Goal: Information Seeking & Learning: Understand process/instructions

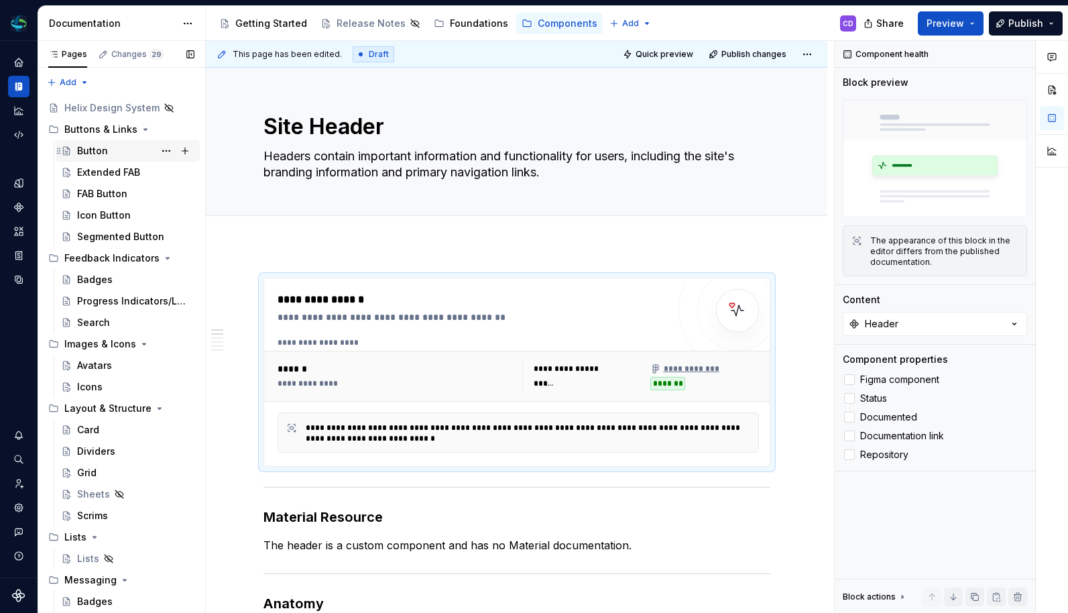
click at [96, 150] on div "Button" at bounding box center [92, 150] width 31 height 13
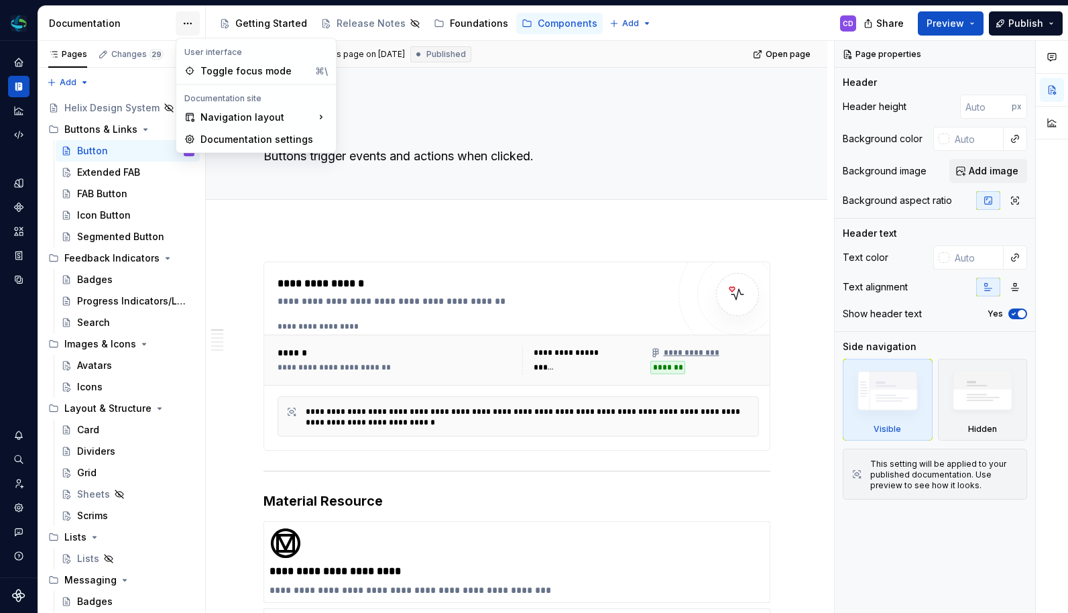
click at [193, 23] on html "Helix CD Design system data Documentation Accessibility guide for tree Page tre…" at bounding box center [534, 306] width 1068 height 613
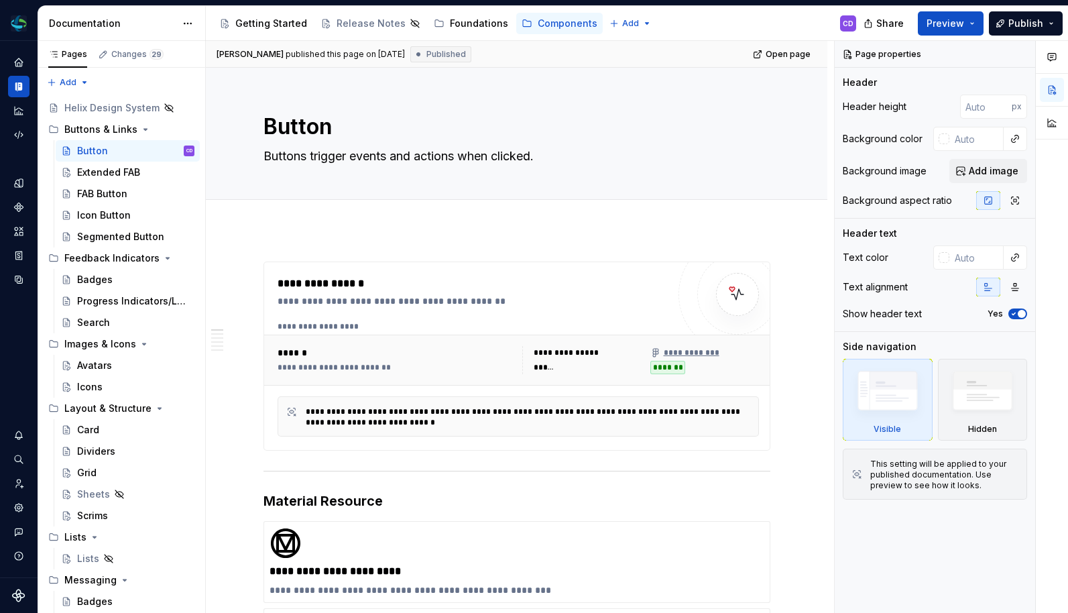
click at [192, 23] on html "Helix CD Design system data Documentation Accessibility guide for tree Page tre…" at bounding box center [534, 306] width 1068 height 613
click at [17, 508] on icon "Settings" at bounding box center [18, 507] width 3 height 3
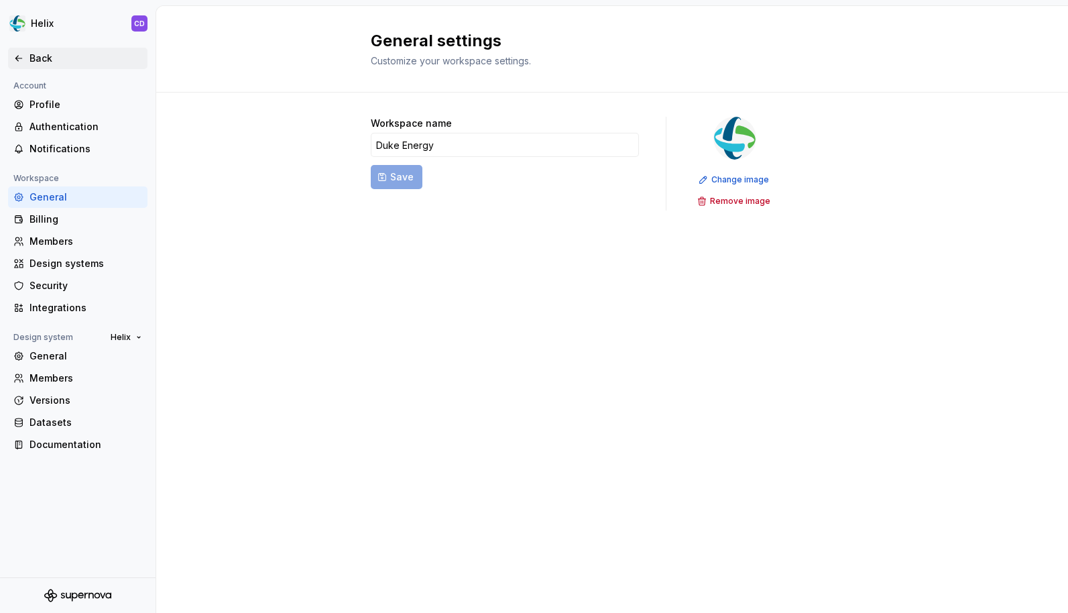
click at [42, 52] on div "Back" at bounding box center [86, 58] width 113 height 13
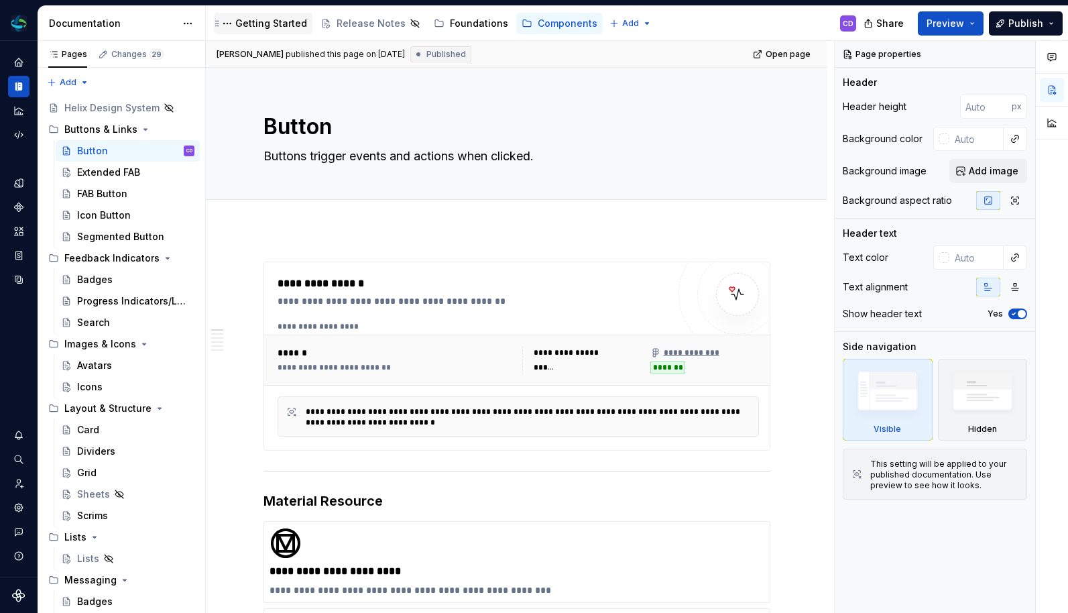
click at [285, 27] on div "Getting Started" at bounding box center [271, 23] width 72 height 13
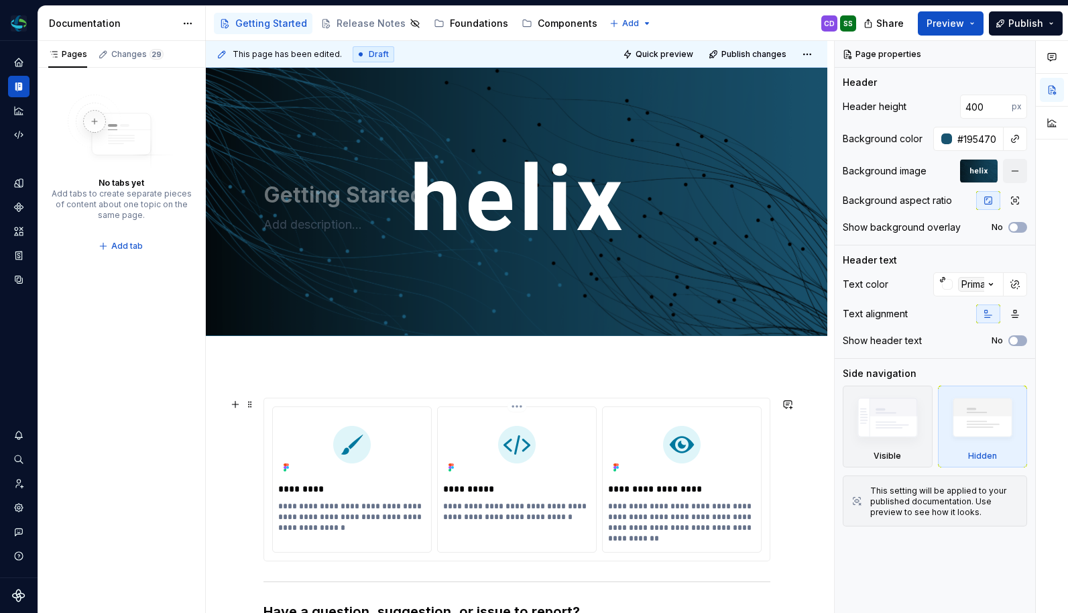
click at [563, 530] on div "**********" at bounding box center [517, 479] width 160 height 146
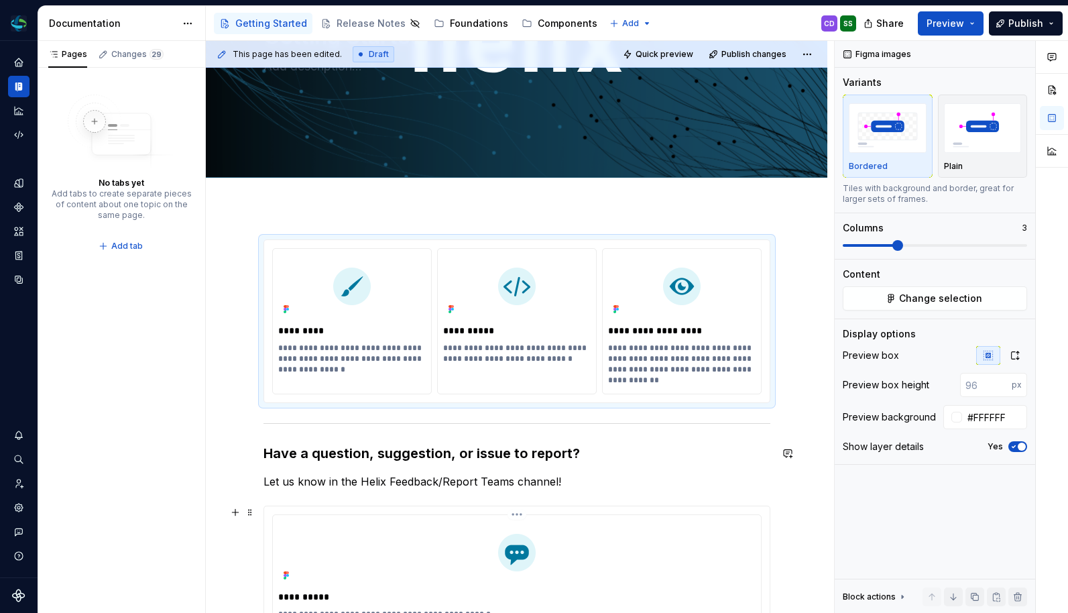
scroll to position [392, 0]
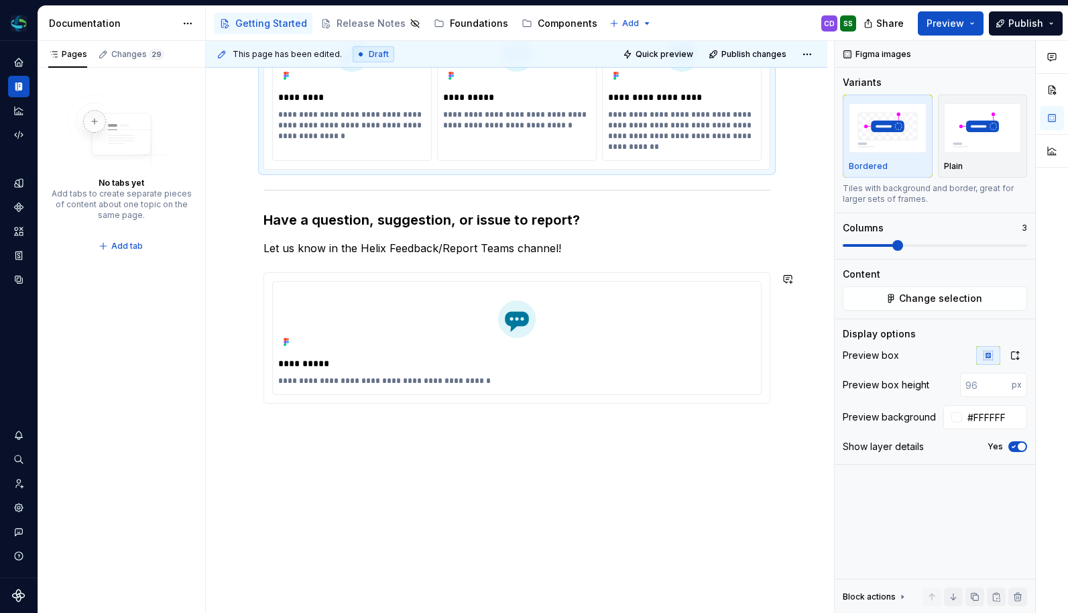
click at [581, 492] on div "**********" at bounding box center [517, 305] width 622 height 662
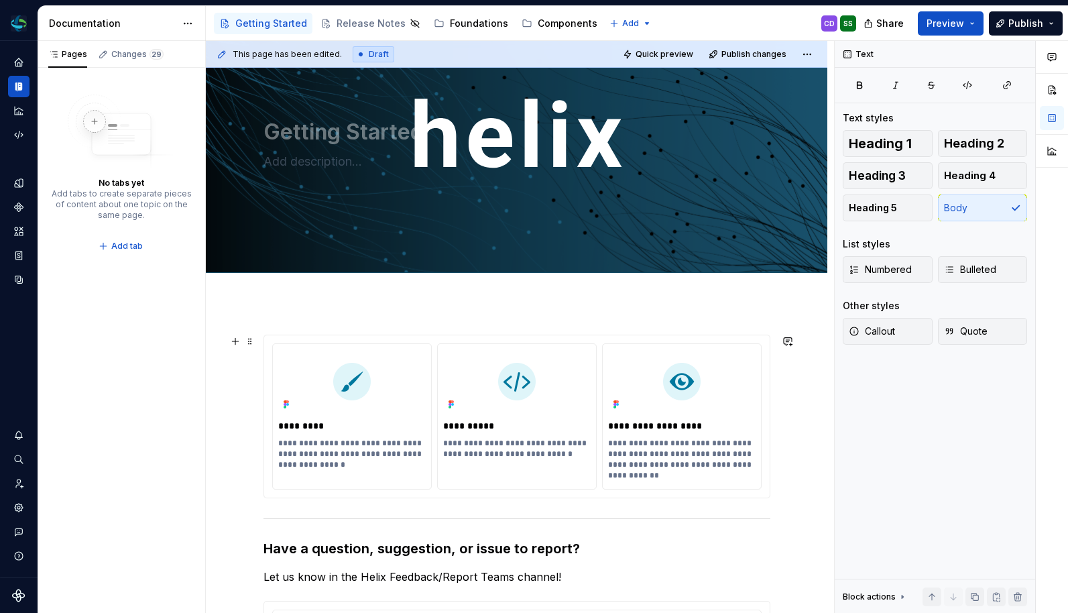
scroll to position [0, 0]
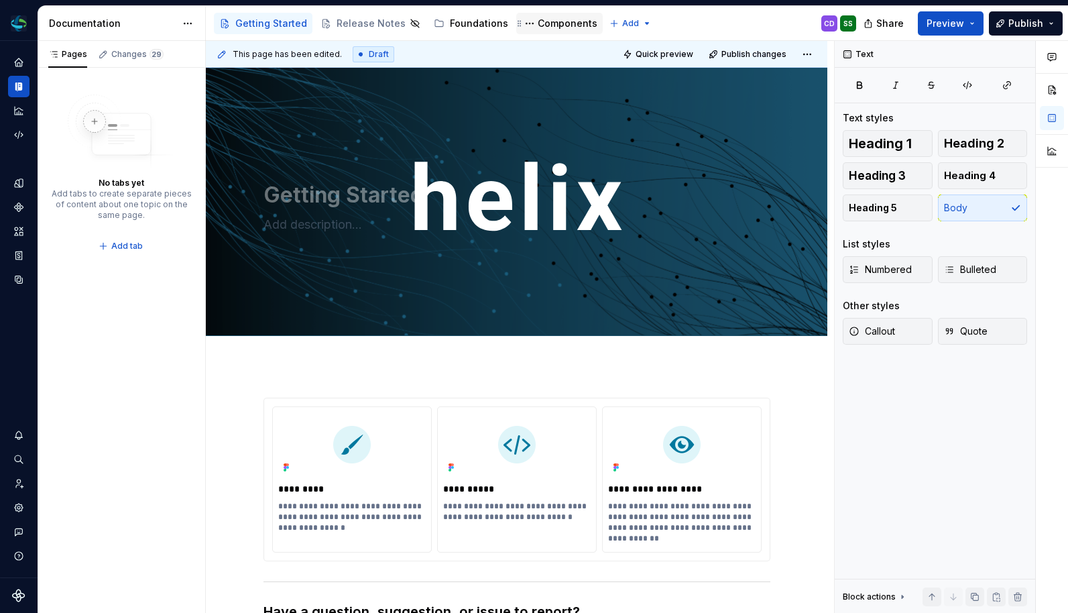
click at [558, 27] on div "Components" at bounding box center [568, 23] width 60 height 13
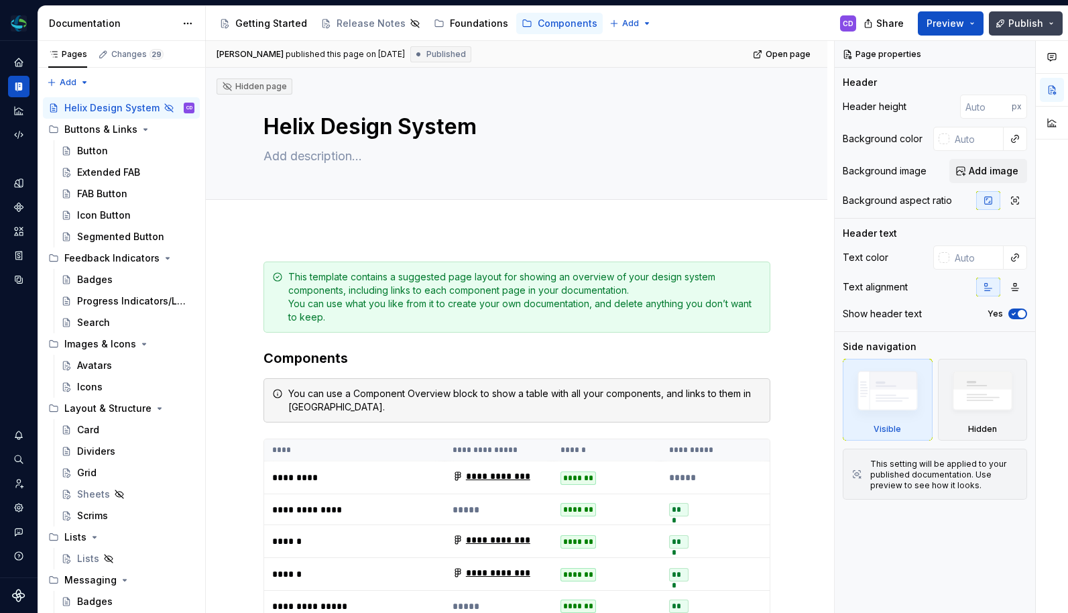
click at [1027, 23] on span "Publish" at bounding box center [1026, 23] width 35 height 13
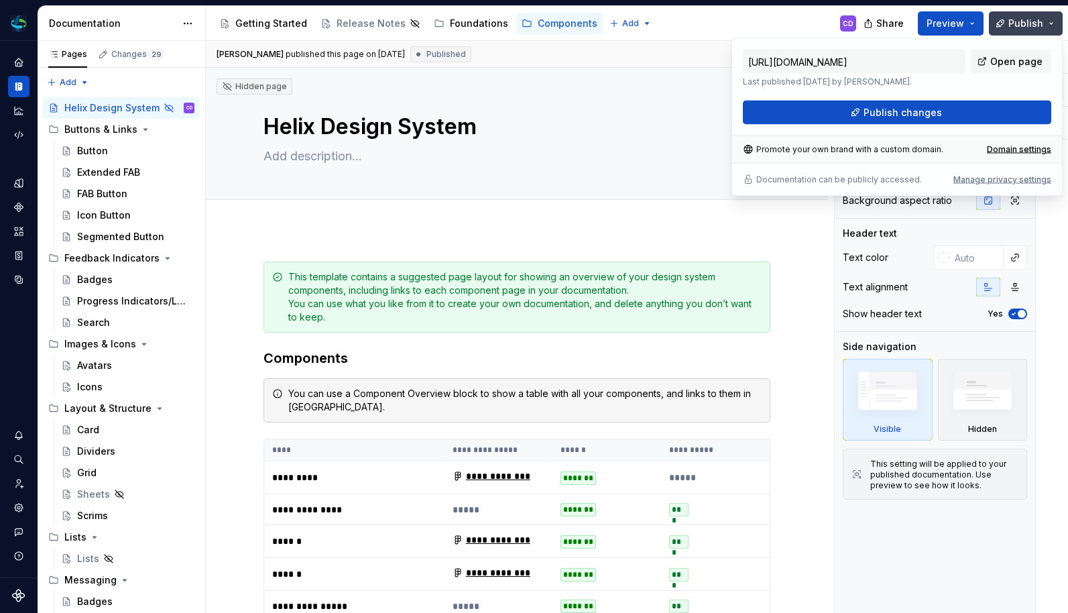
click at [1027, 22] on span "Publish" at bounding box center [1026, 23] width 35 height 13
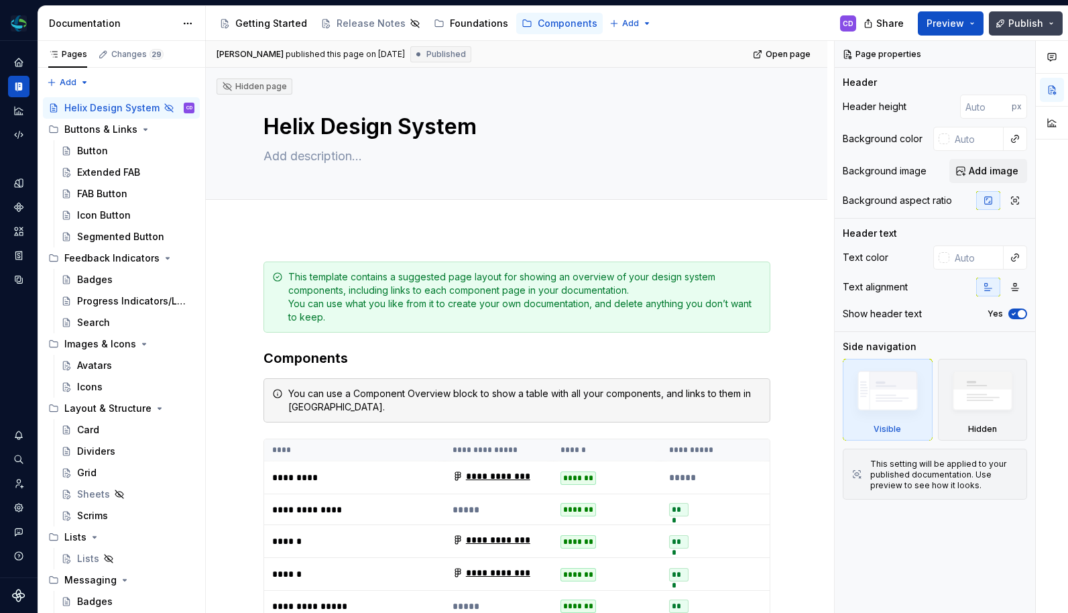
click at [1027, 22] on span "Publish" at bounding box center [1026, 23] width 35 height 13
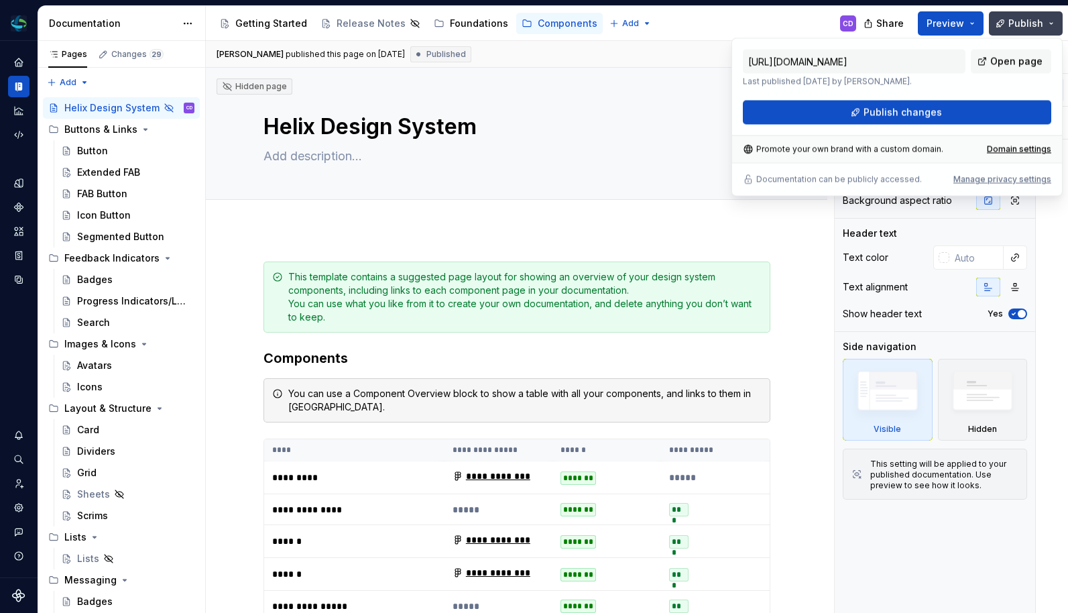
click at [1027, 22] on span "Publish" at bounding box center [1026, 23] width 35 height 13
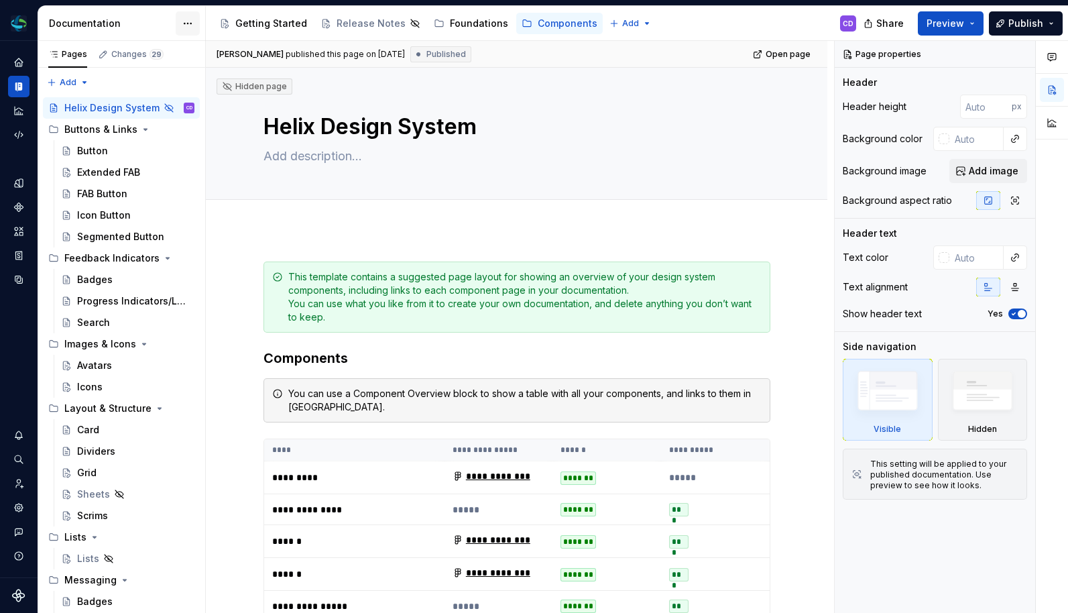
click at [184, 27] on html "Helix CD Design system data Documentation Accessibility guide for tree Page tre…" at bounding box center [534, 306] width 1068 height 613
click at [187, 22] on html "Helix CD Design system data Documentation Accessibility guide for tree Page tre…" at bounding box center [534, 306] width 1068 height 613
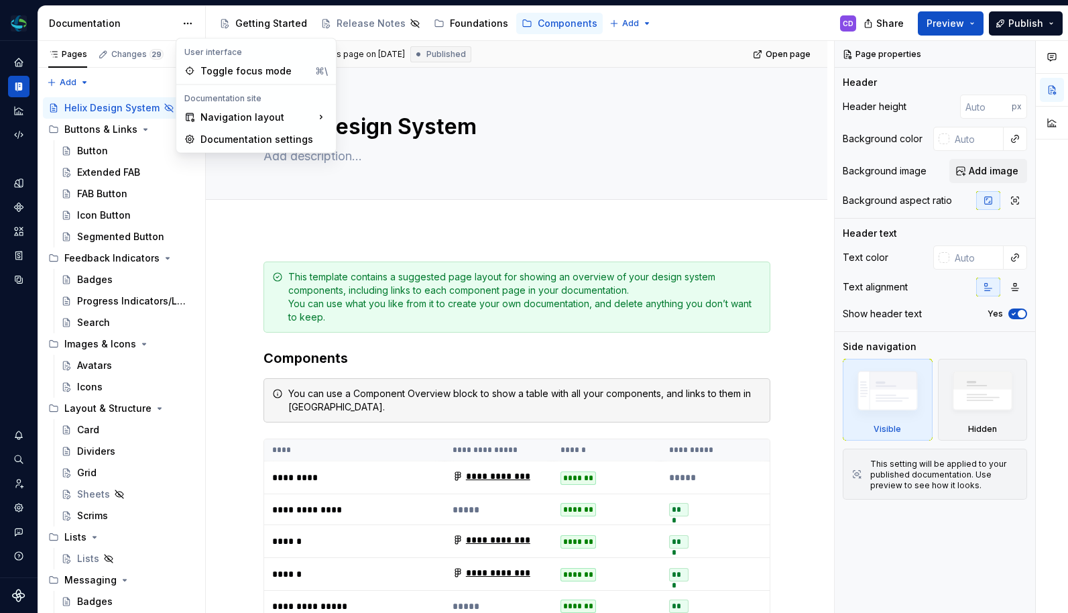
click at [187, 22] on html "Helix CD Design system data Documentation Accessibility guide for tree Page tre…" at bounding box center [534, 306] width 1068 height 613
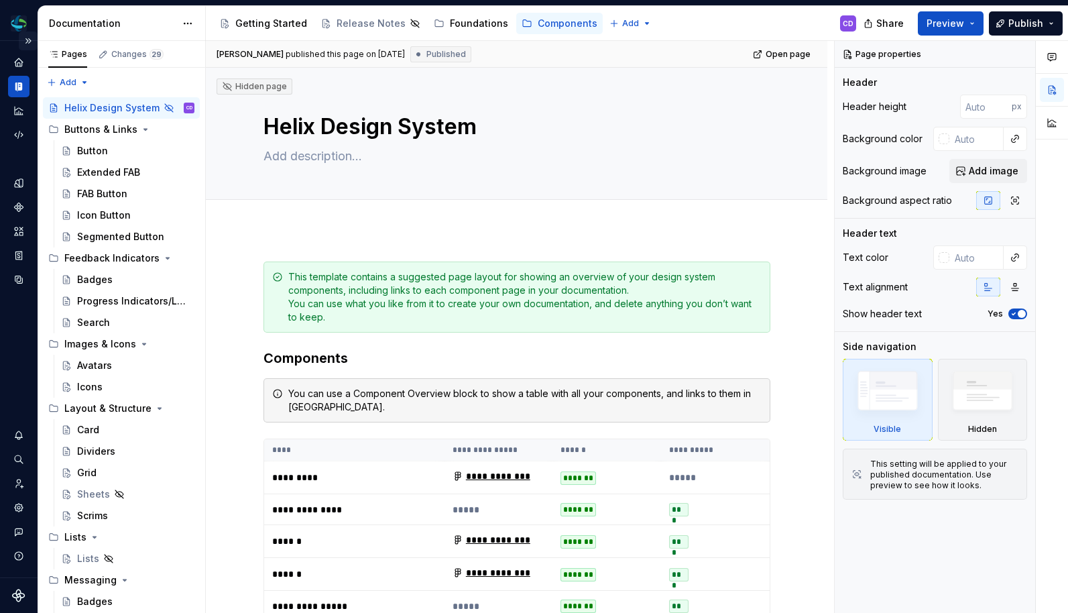
click at [32, 39] on button "Expand sidebar" at bounding box center [28, 41] width 19 height 19
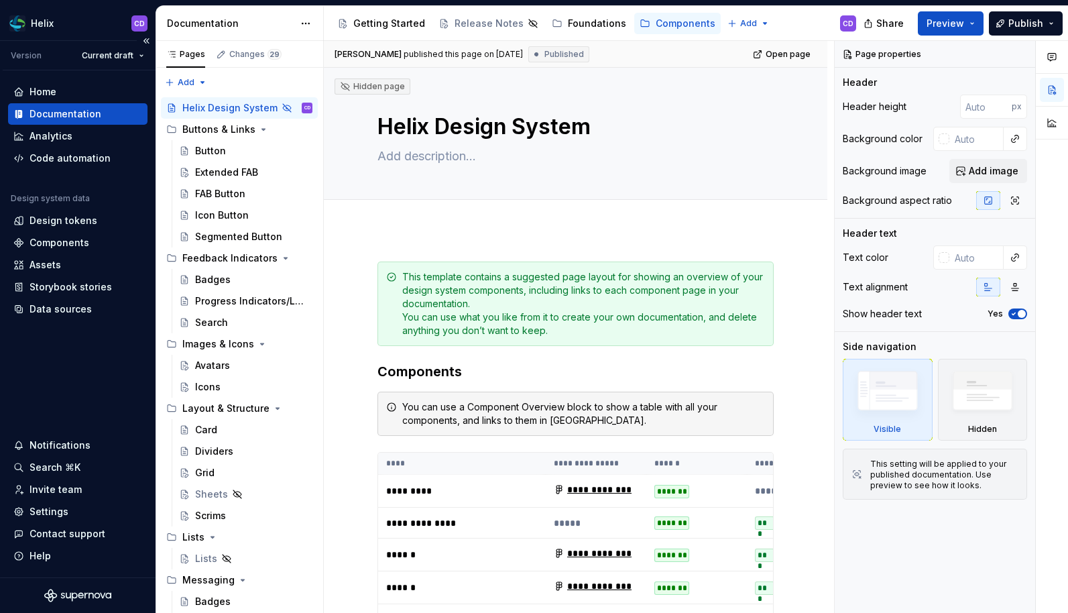
type textarea "*"
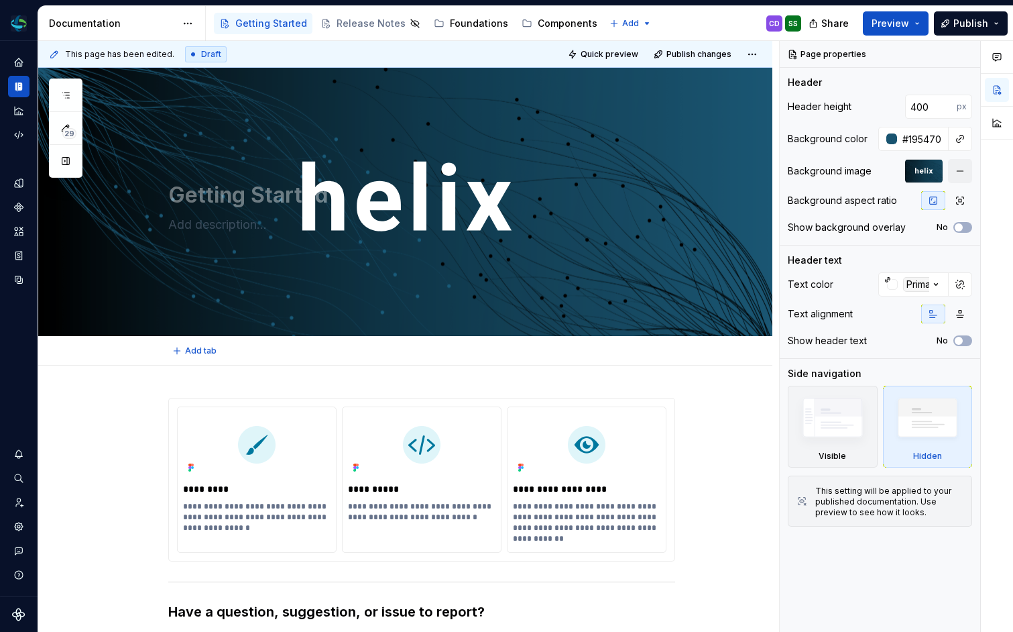
type textarea "*"
